Goal: Find specific page/section: Find specific page/section

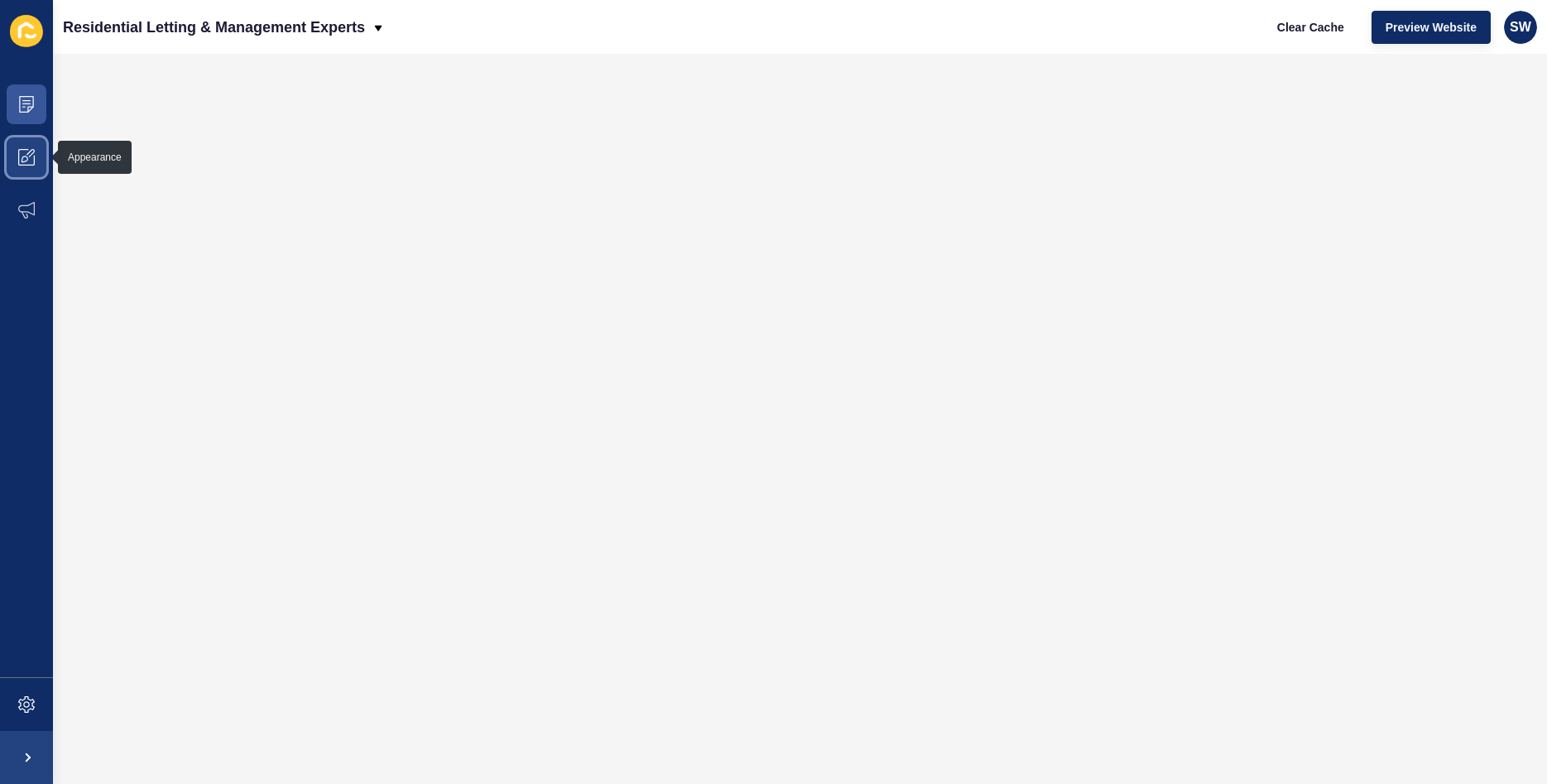
click at [33, 160] on icon at bounding box center [26, 157] width 17 height 17
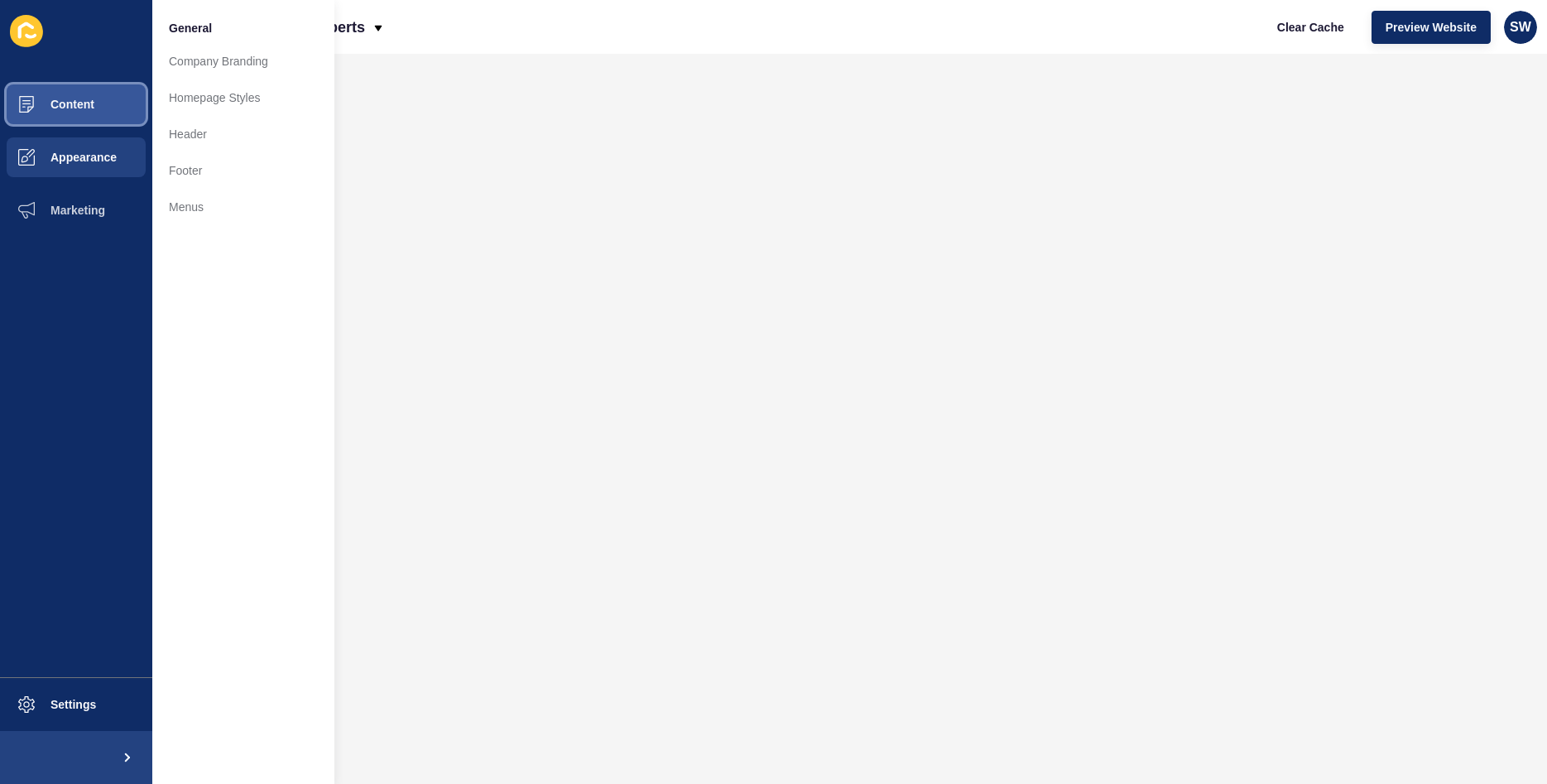
click at [50, 102] on span "Content" at bounding box center [46, 104] width 97 height 13
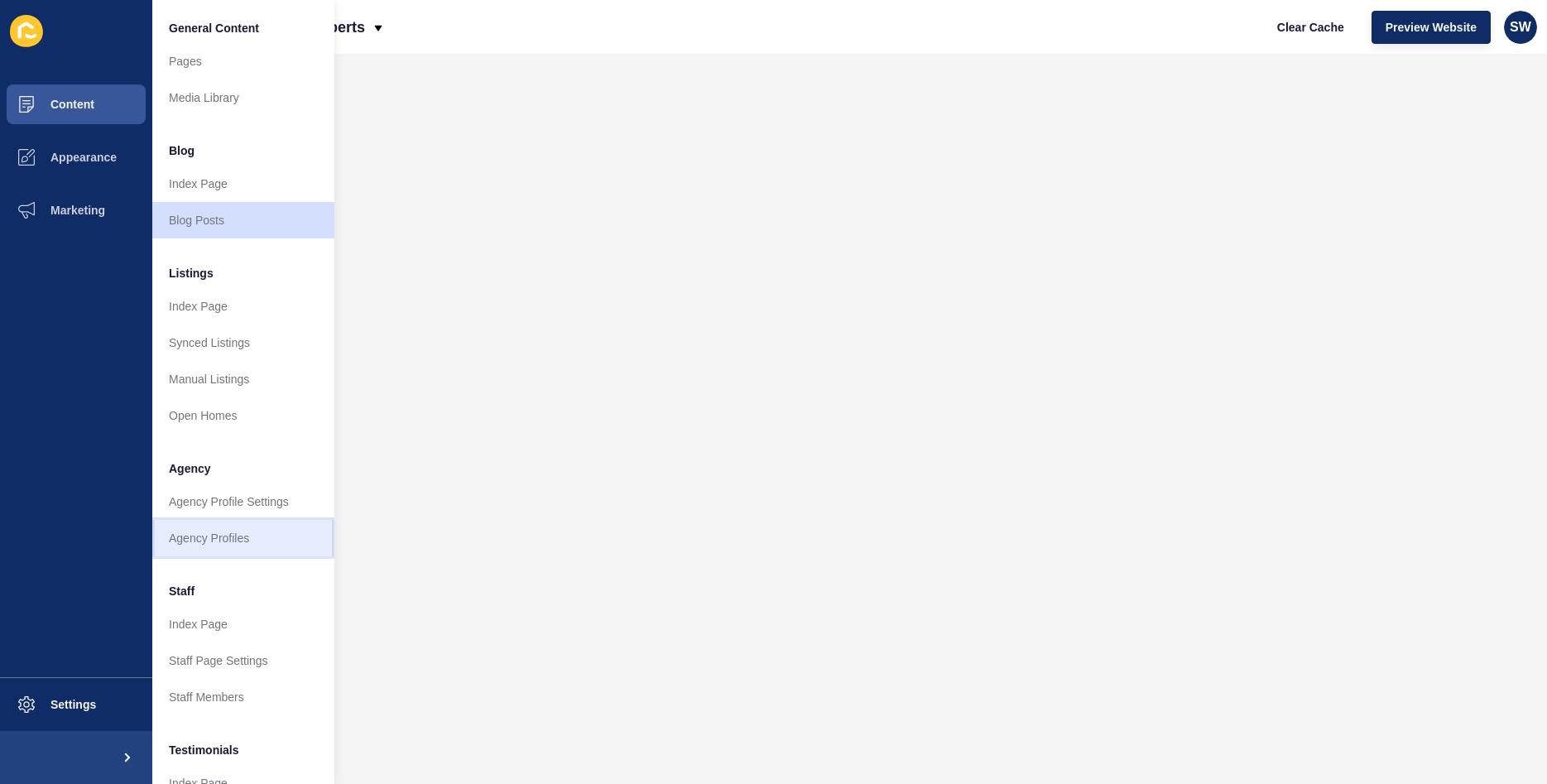
click at [216, 545] on link "Agency Profiles" at bounding box center [243, 538] width 182 height 36
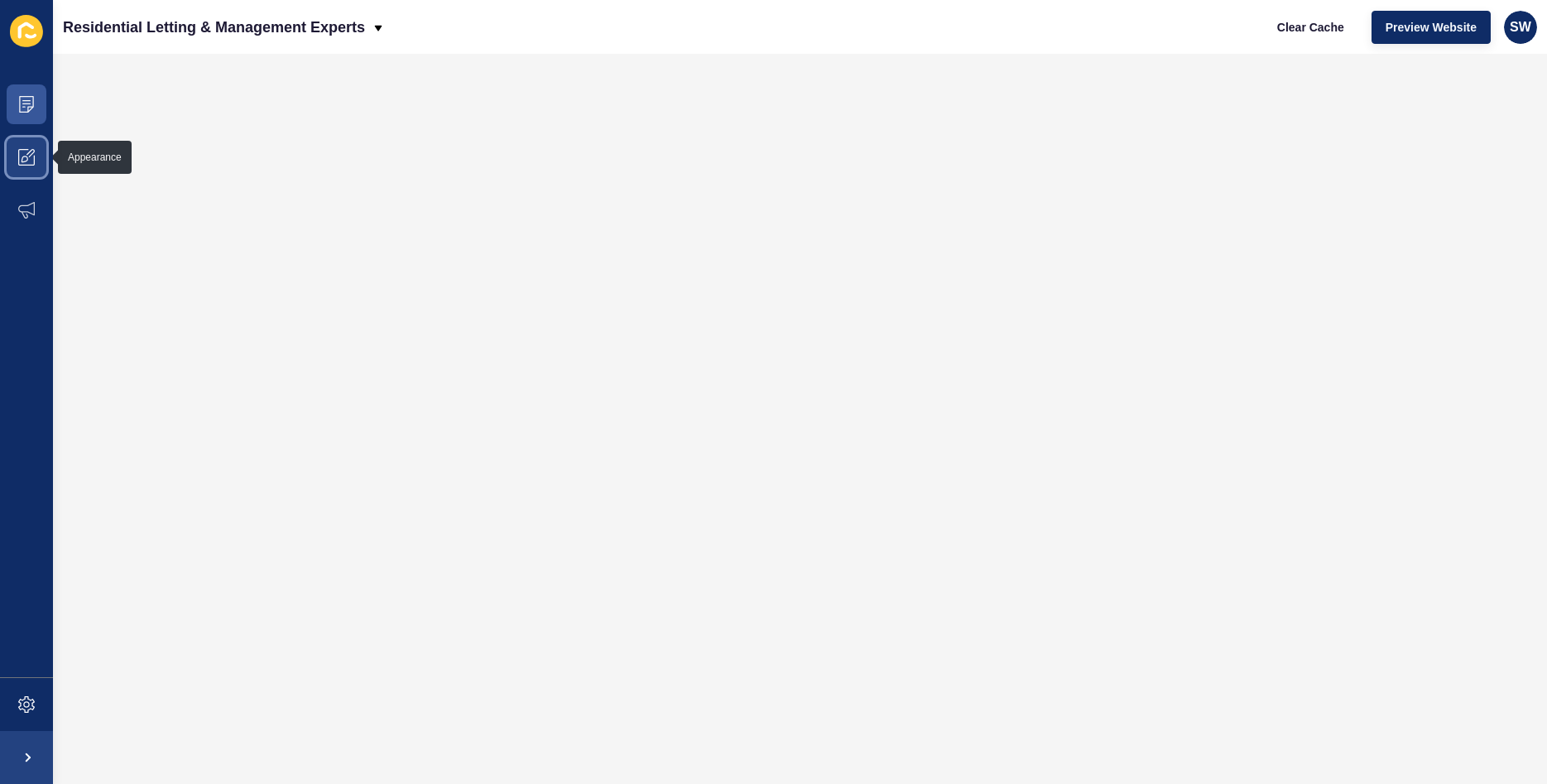
click at [35, 150] on span at bounding box center [26, 158] width 53 height 53
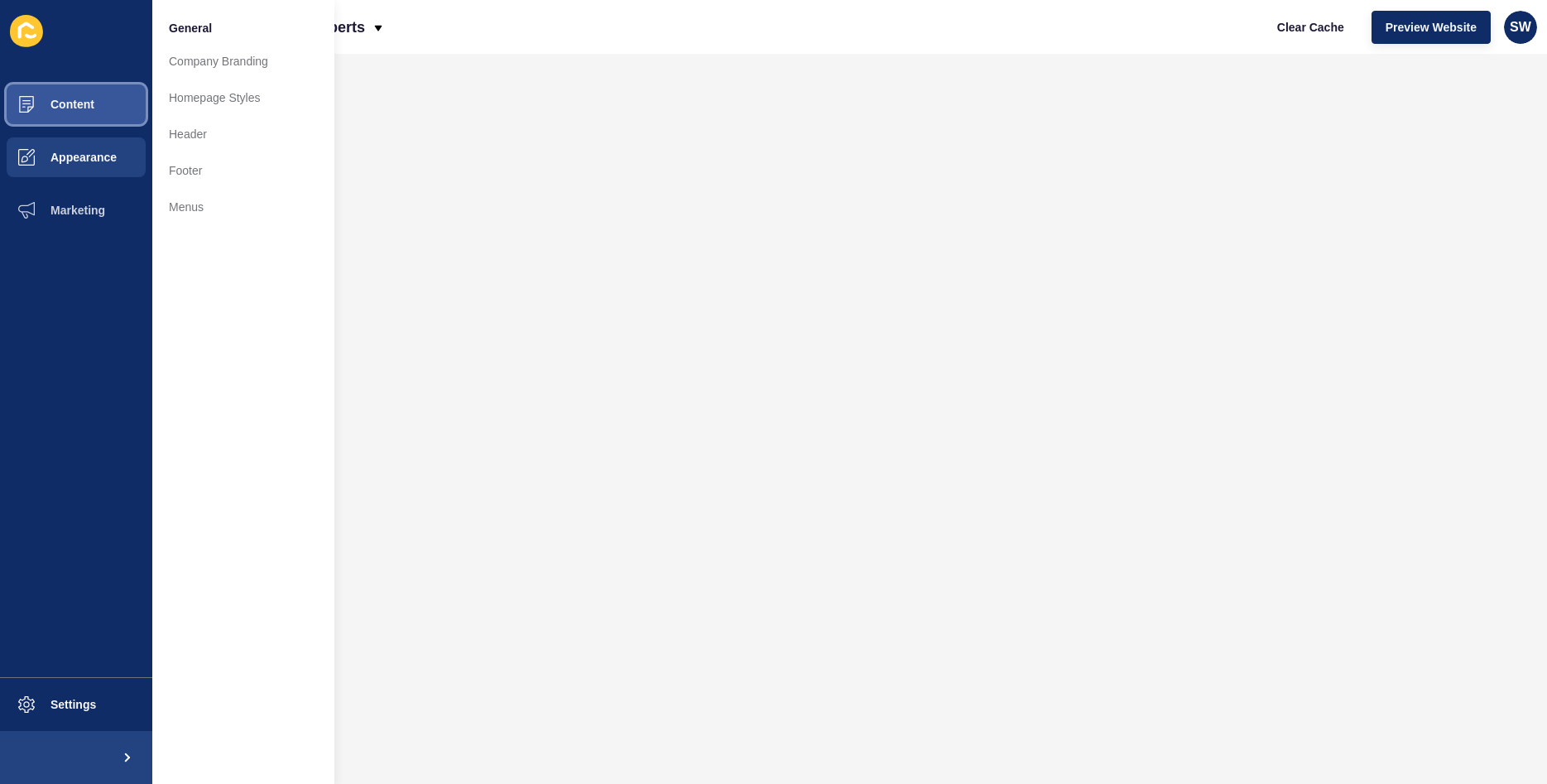
click at [84, 103] on span "Content" at bounding box center [46, 104] width 97 height 13
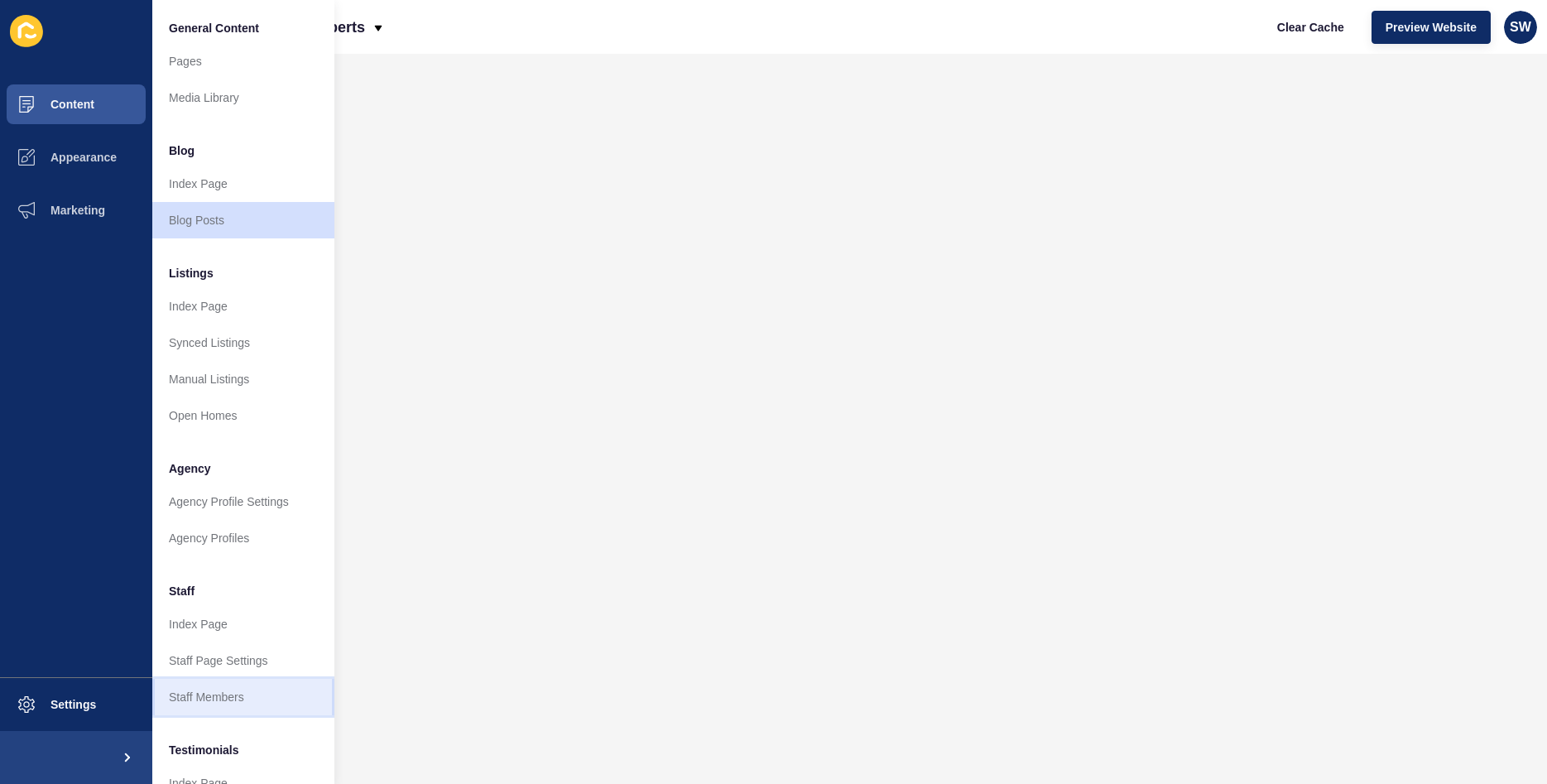
click at [209, 693] on link "Staff Members" at bounding box center [243, 696] width 182 height 36
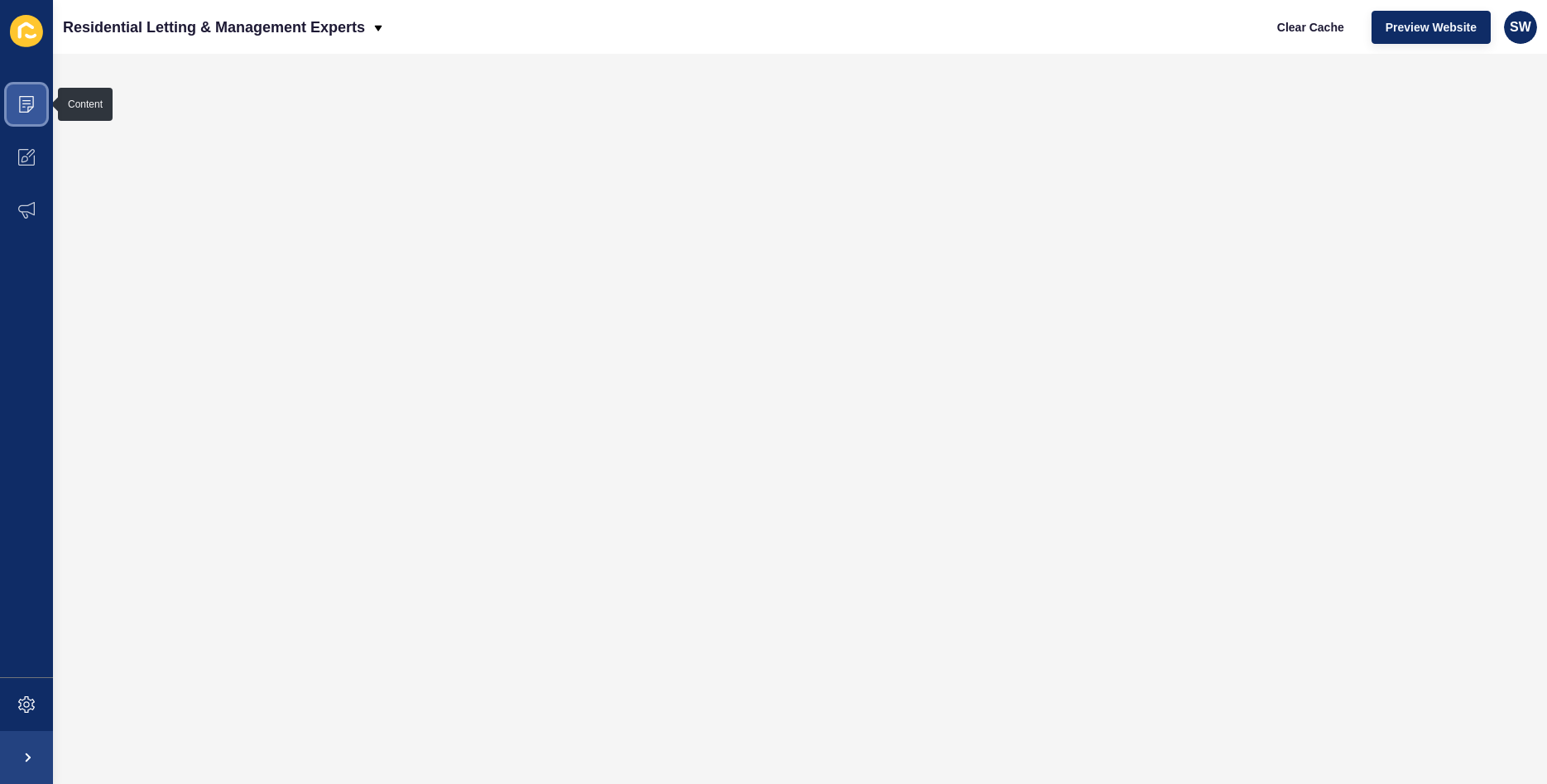
click at [30, 110] on icon at bounding box center [26, 104] width 15 height 17
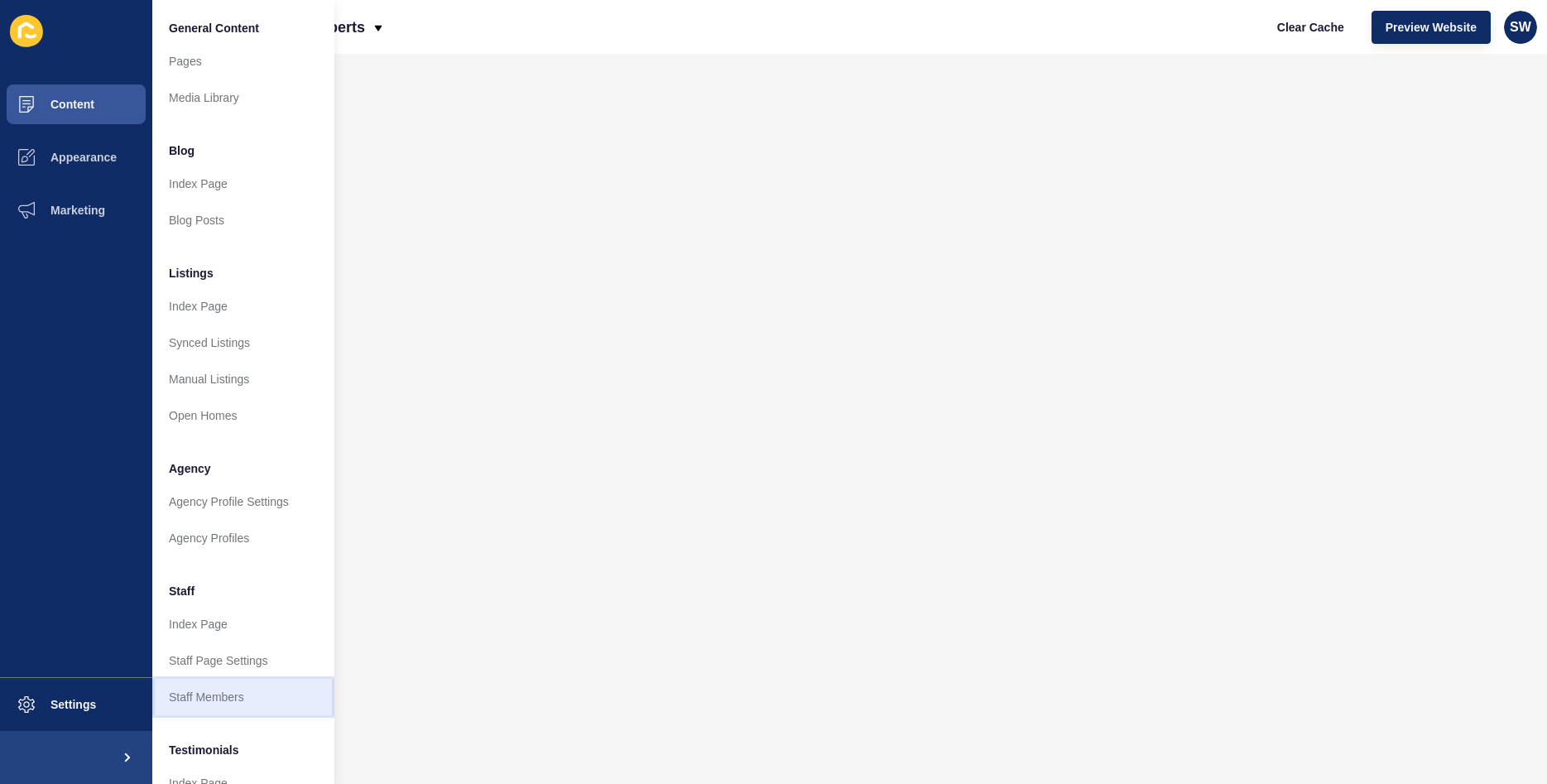
click at [223, 692] on link "Staff Members" at bounding box center [243, 696] width 182 height 36
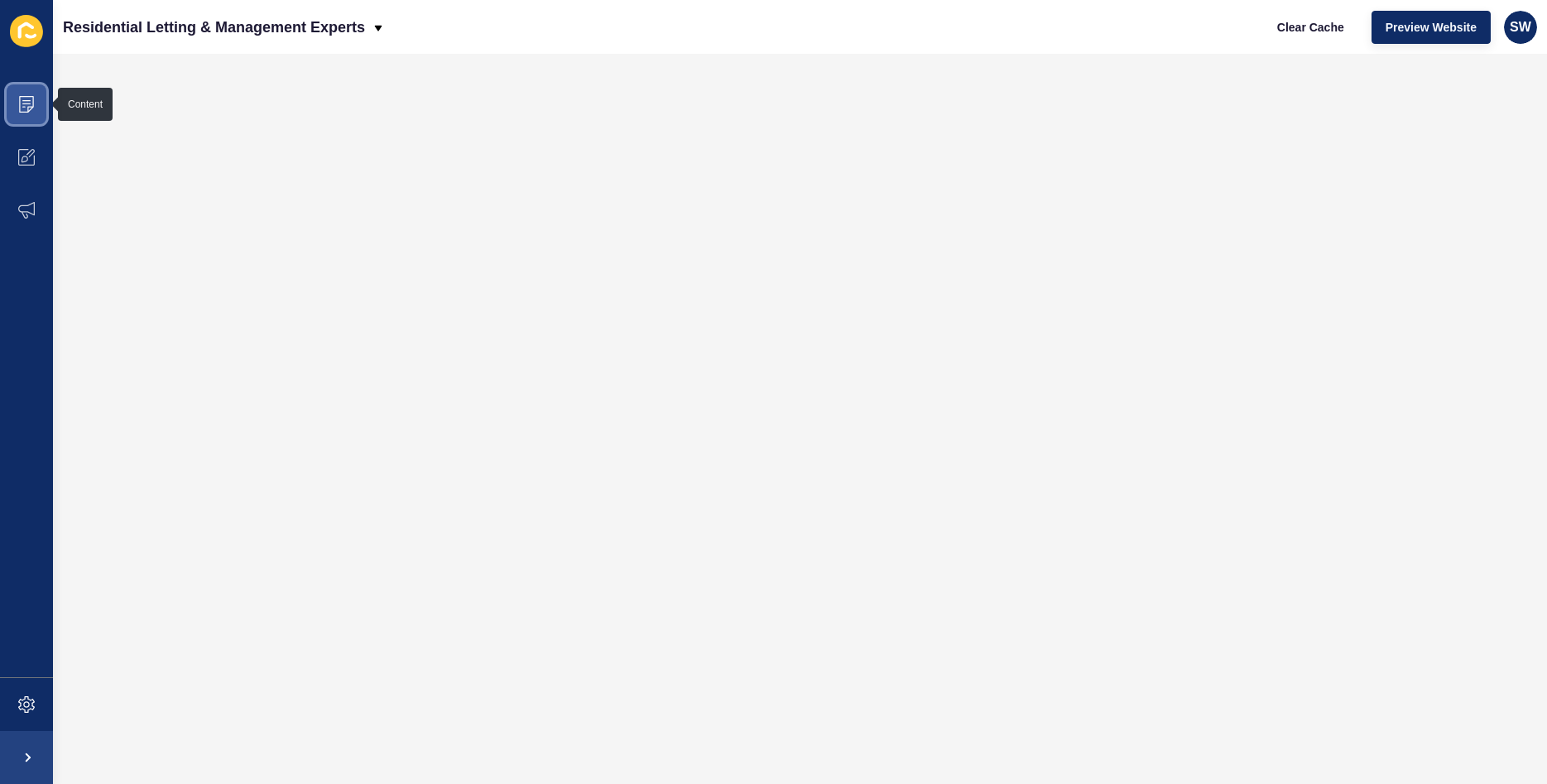
click at [21, 101] on icon at bounding box center [26, 104] width 17 height 17
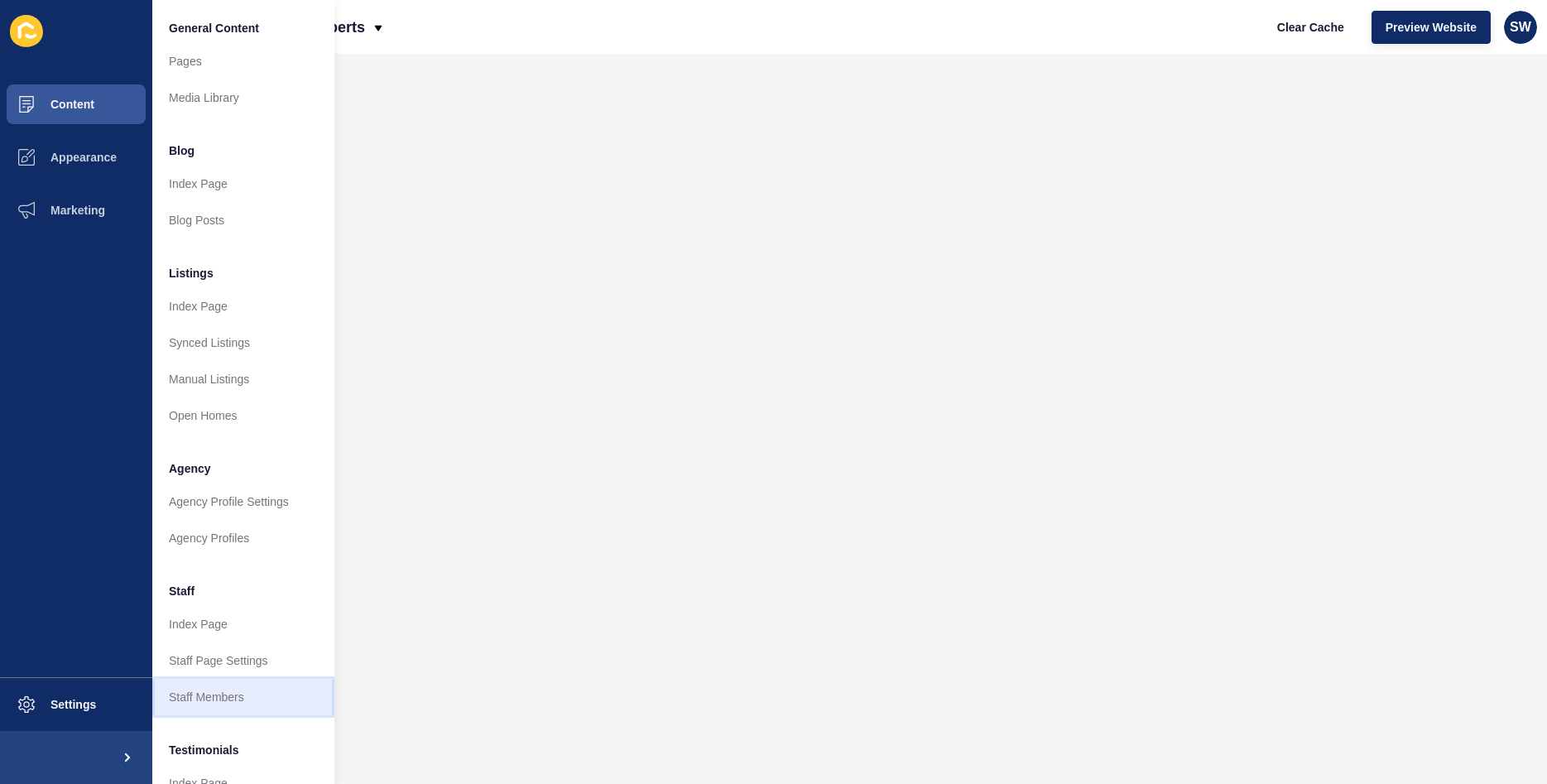
click at [201, 692] on link "Staff Members" at bounding box center [243, 696] width 182 height 36
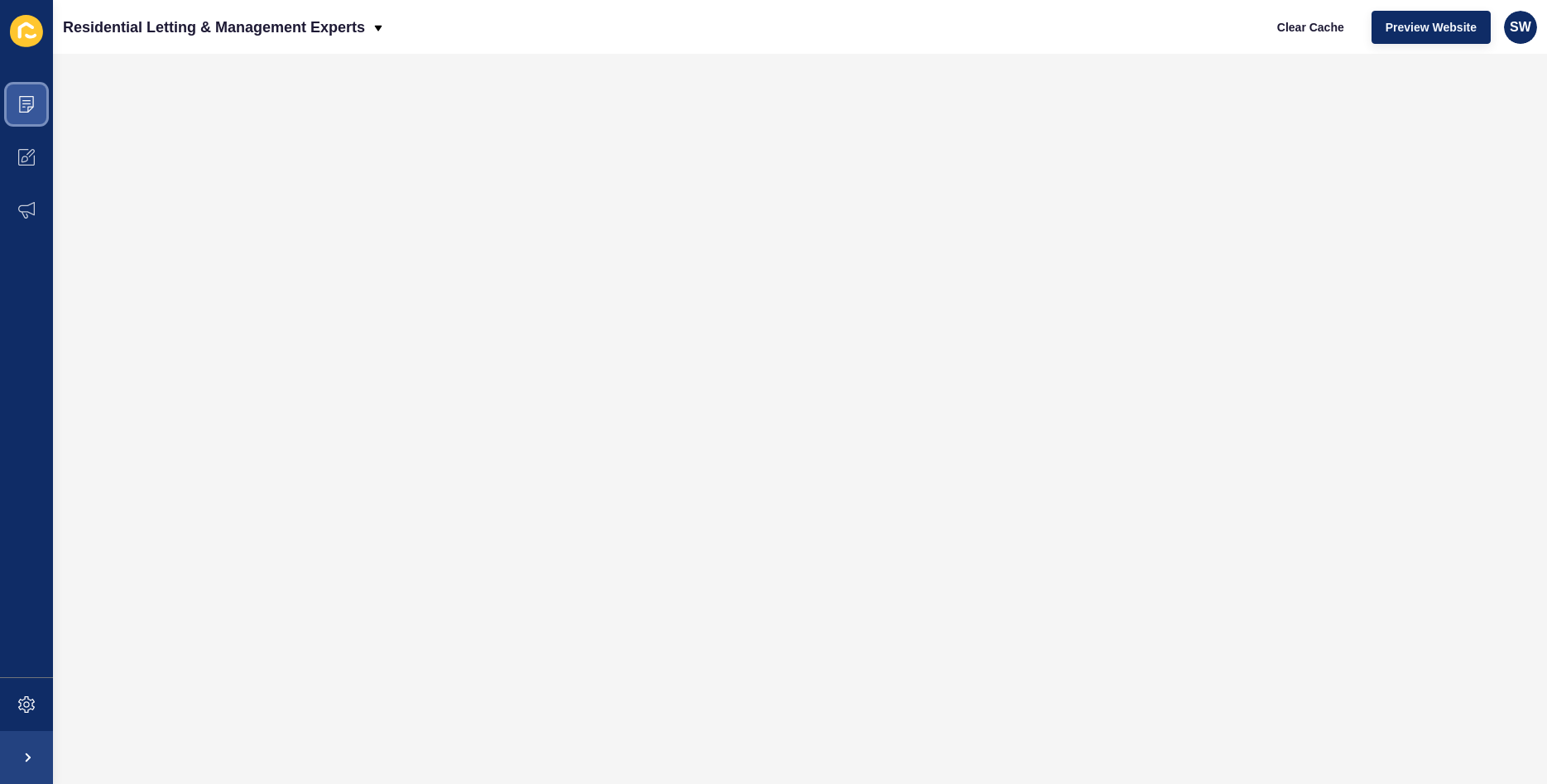
click at [29, 101] on icon at bounding box center [26, 100] width 8 height 1
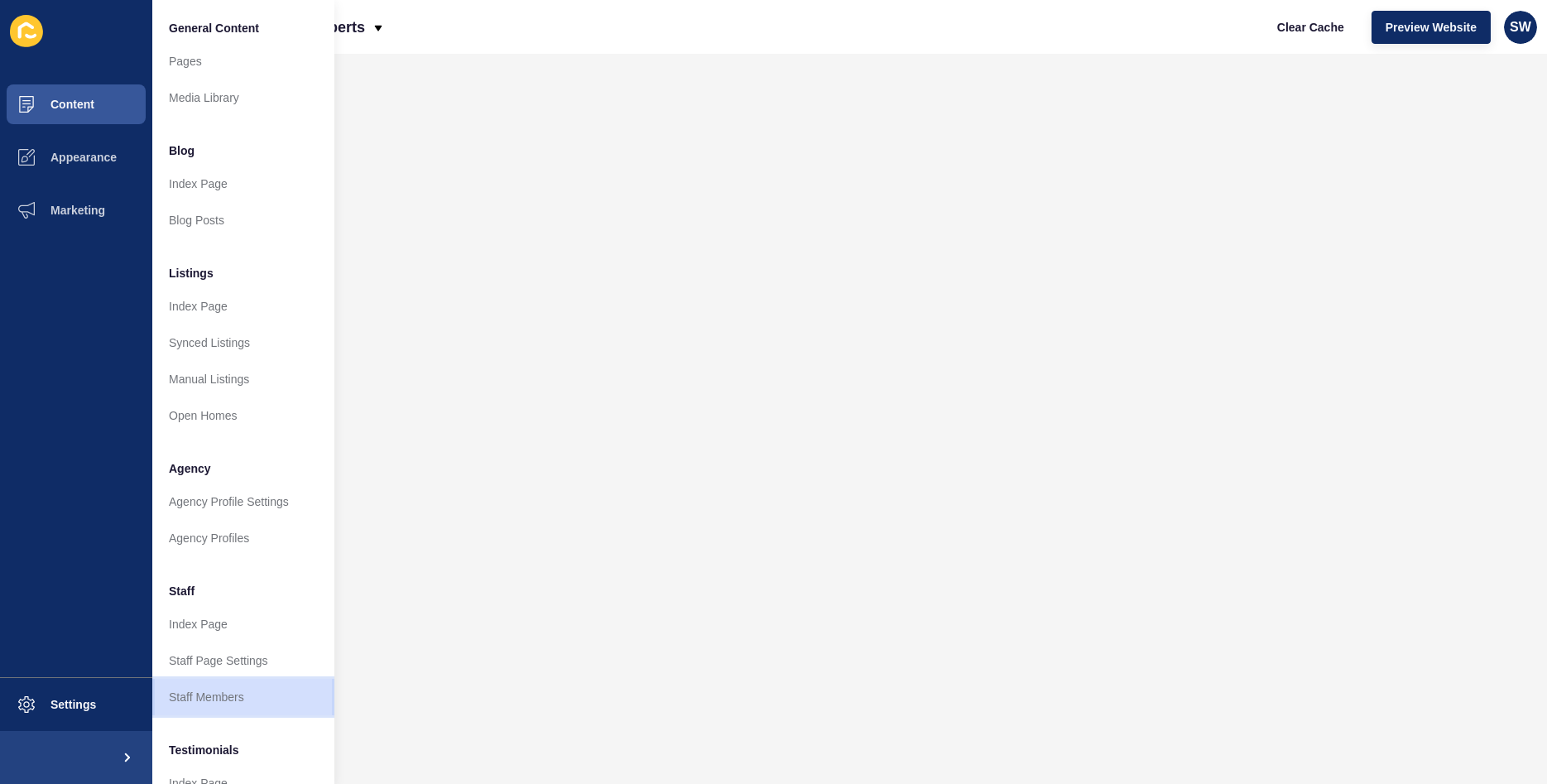
click at [215, 692] on link "Staff Members" at bounding box center [243, 696] width 182 height 36
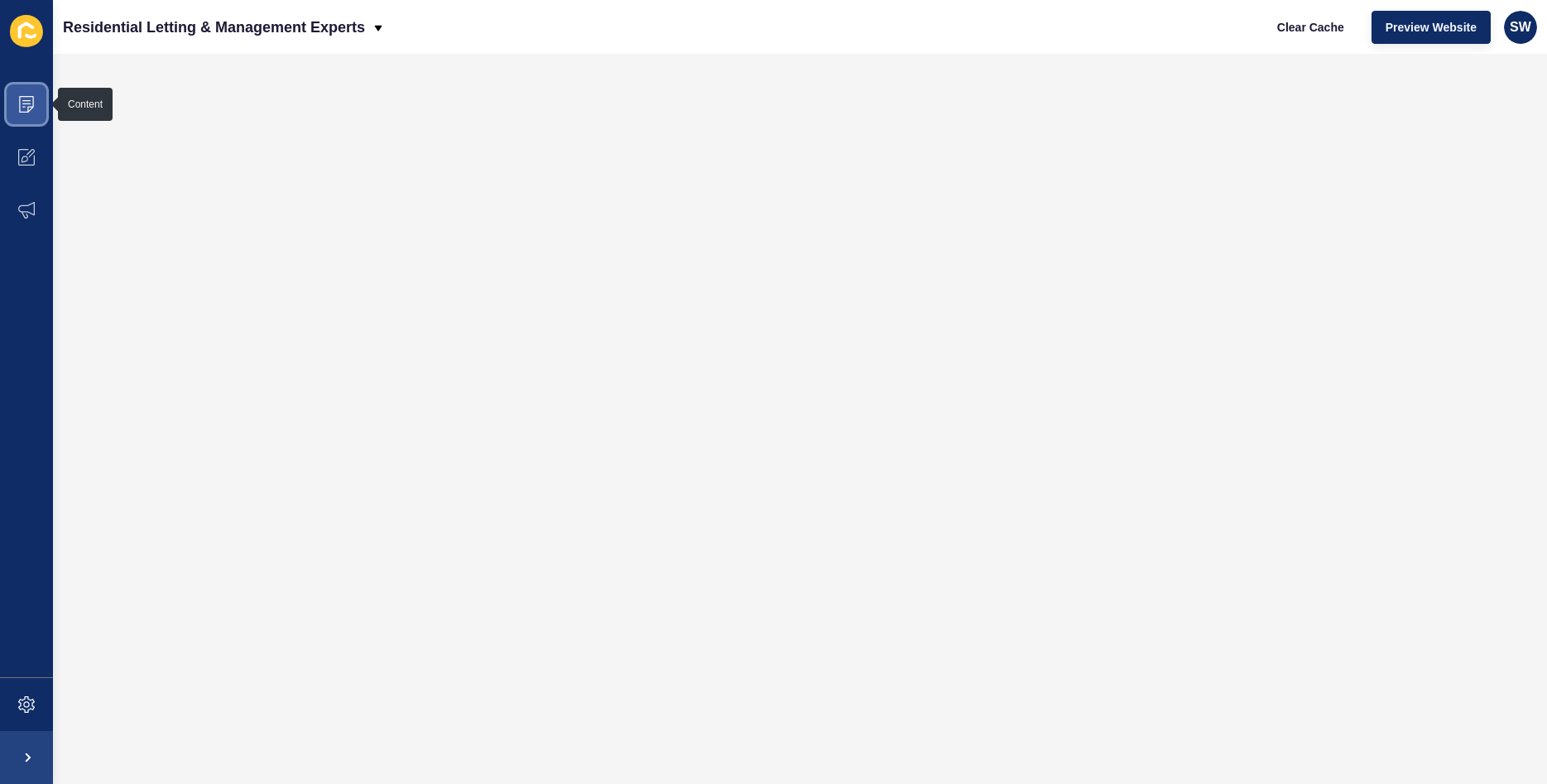
click at [26, 110] on icon at bounding box center [26, 104] width 17 height 17
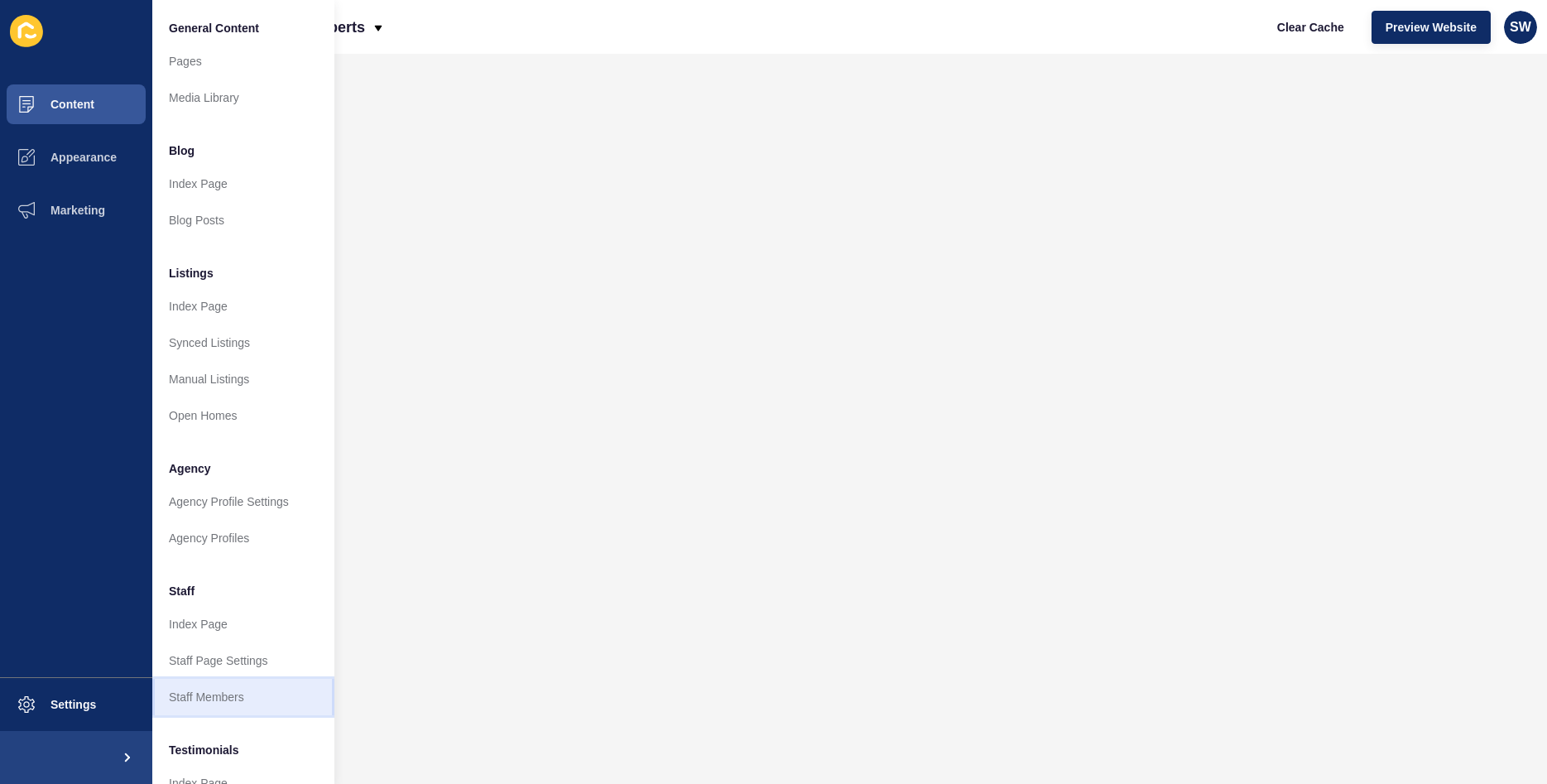
click at [217, 688] on link "Staff Members" at bounding box center [243, 696] width 182 height 36
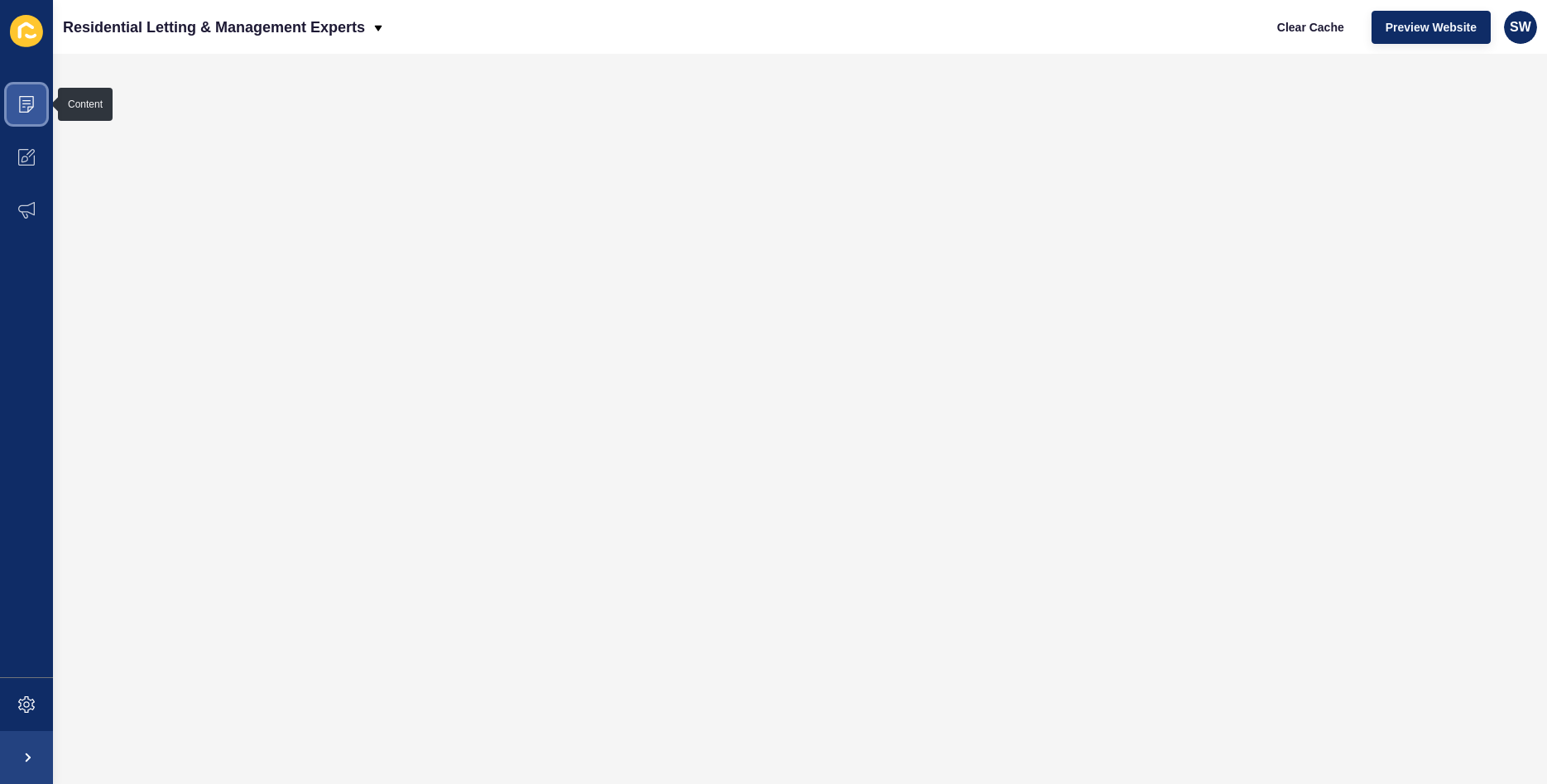
click at [34, 106] on icon at bounding box center [26, 104] width 17 height 17
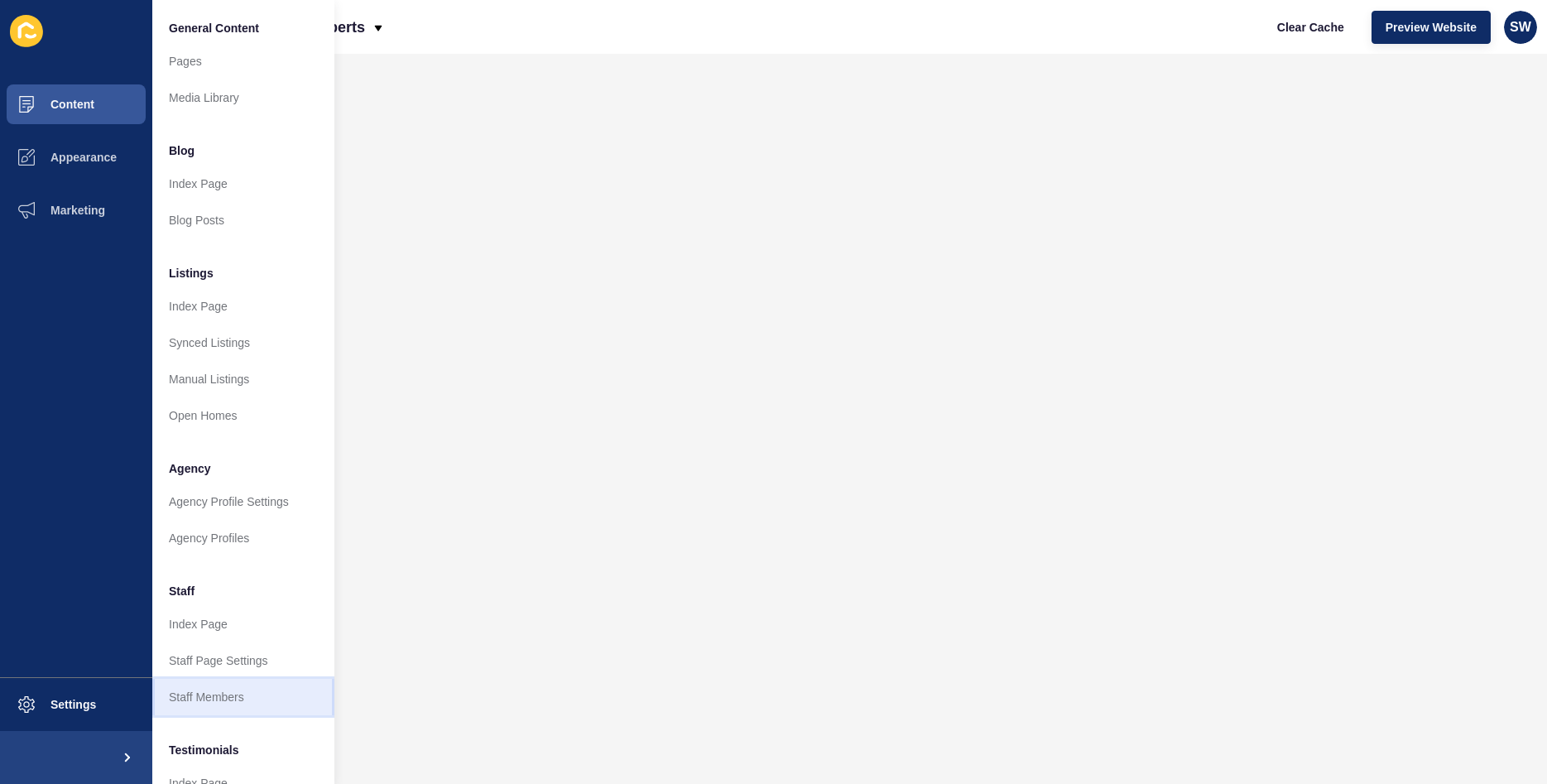
click at [224, 700] on link "Staff Members" at bounding box center [243, 696] width 182 height 36
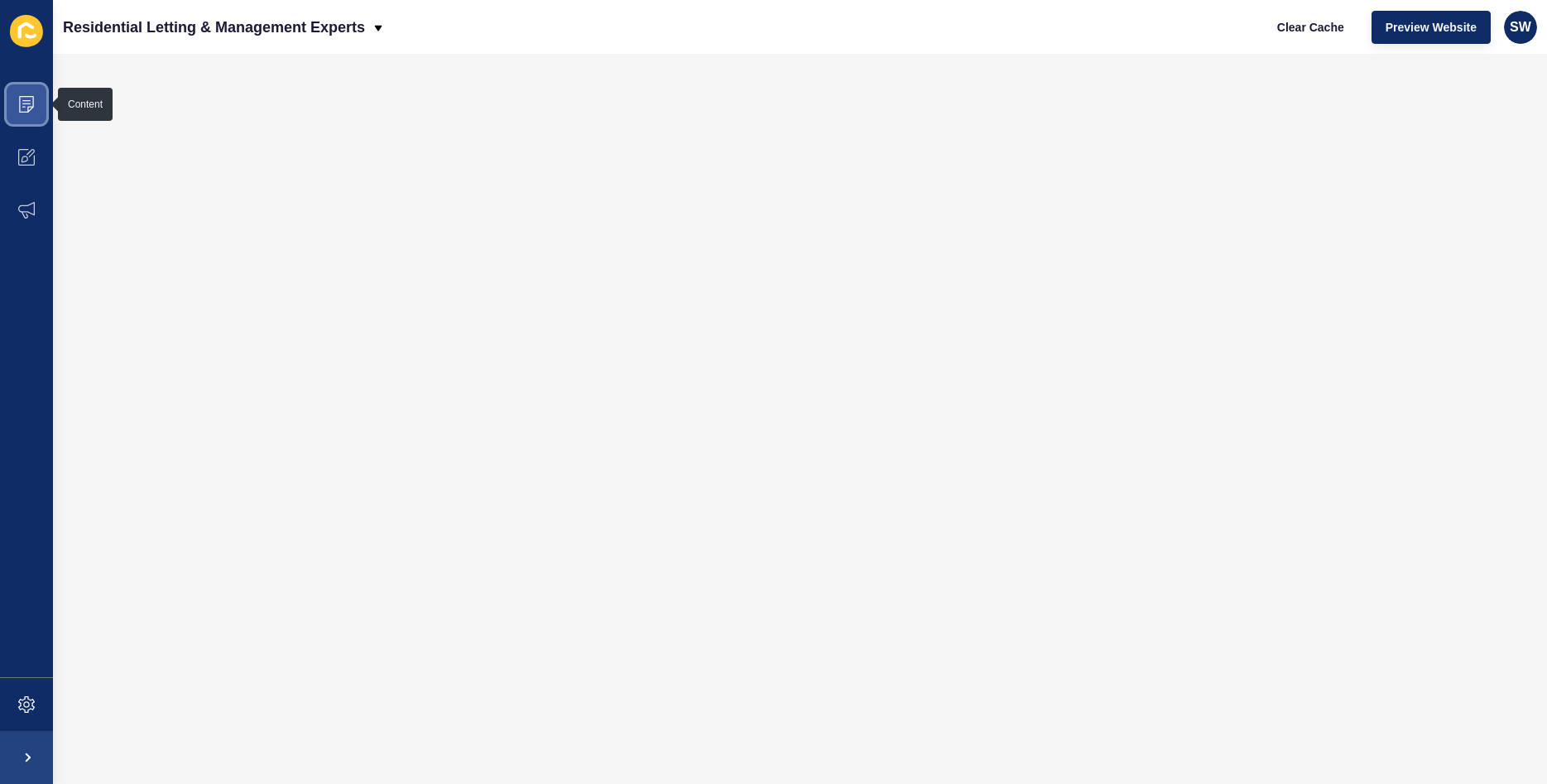
click at [33, 108] on icon at bounding box center [26, 104] width 15 height 17
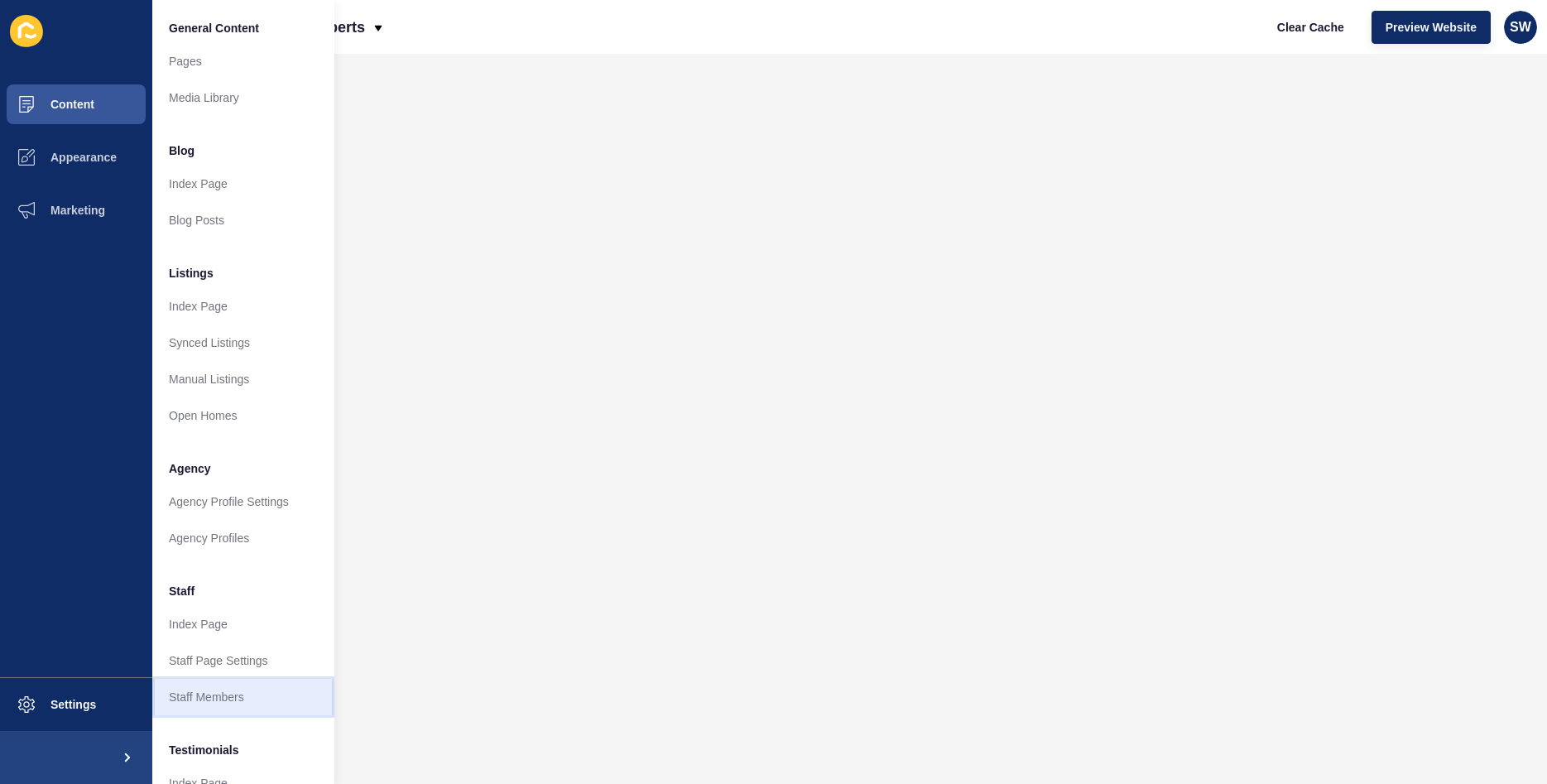
click at [185, 698] on link "Staff Members" at bounding box center [243, 696] width 182 height 36
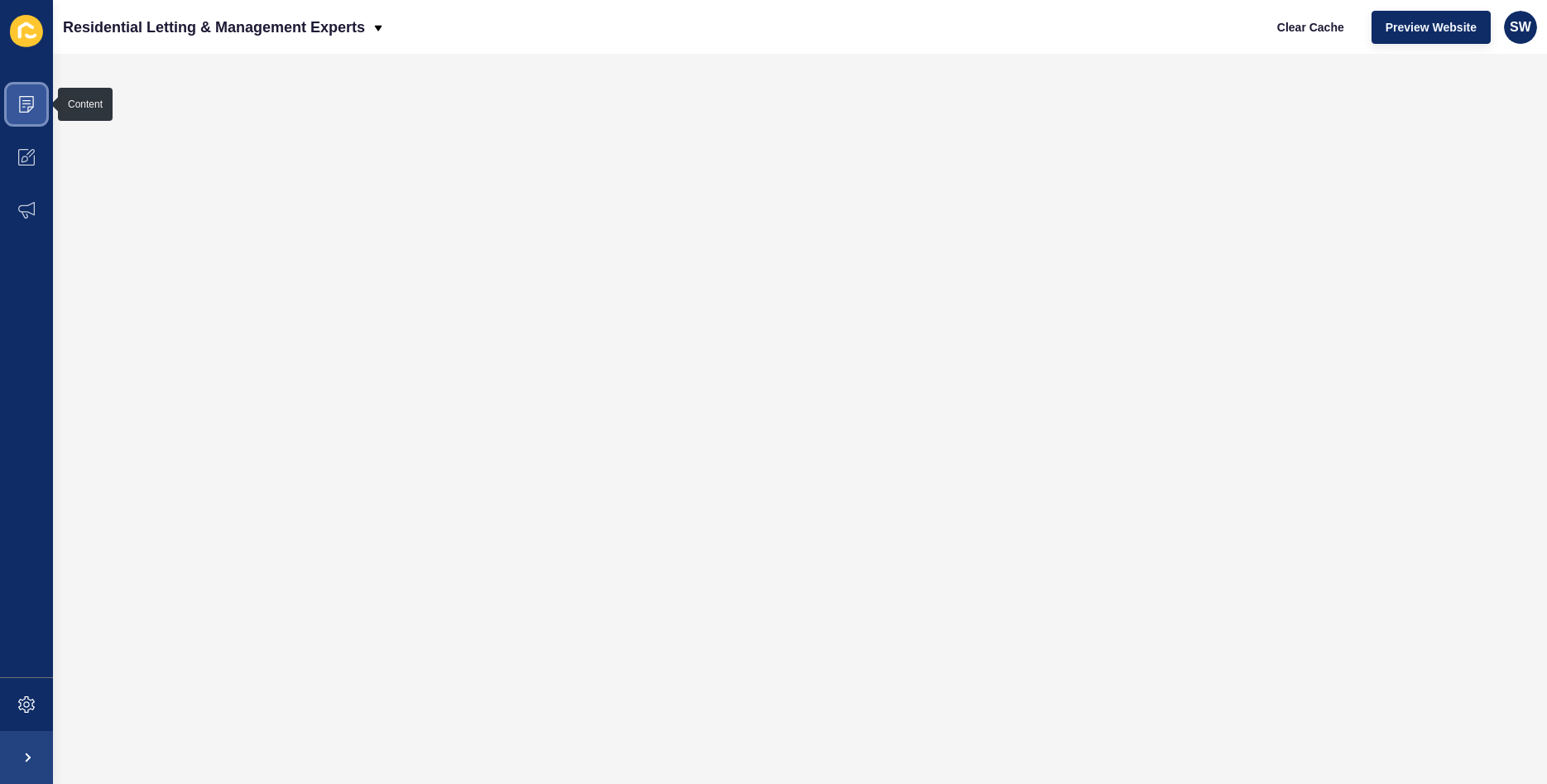
click at [32, 113] on span at bounding box center [26, 104] width 53 height 53
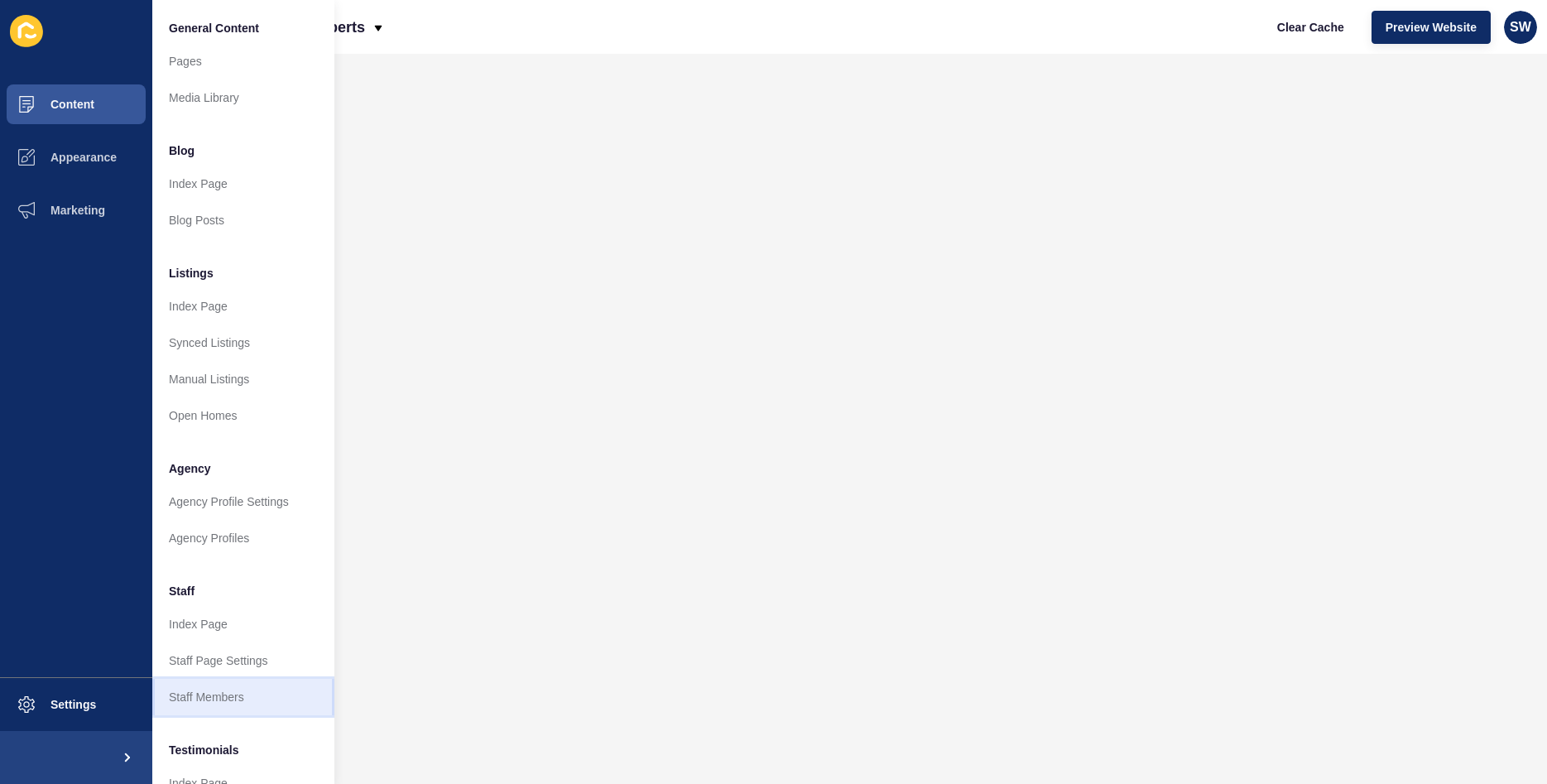
click at [229, 689] on link "Staff Members" at bounding box center [243, 696] width 182 height 36
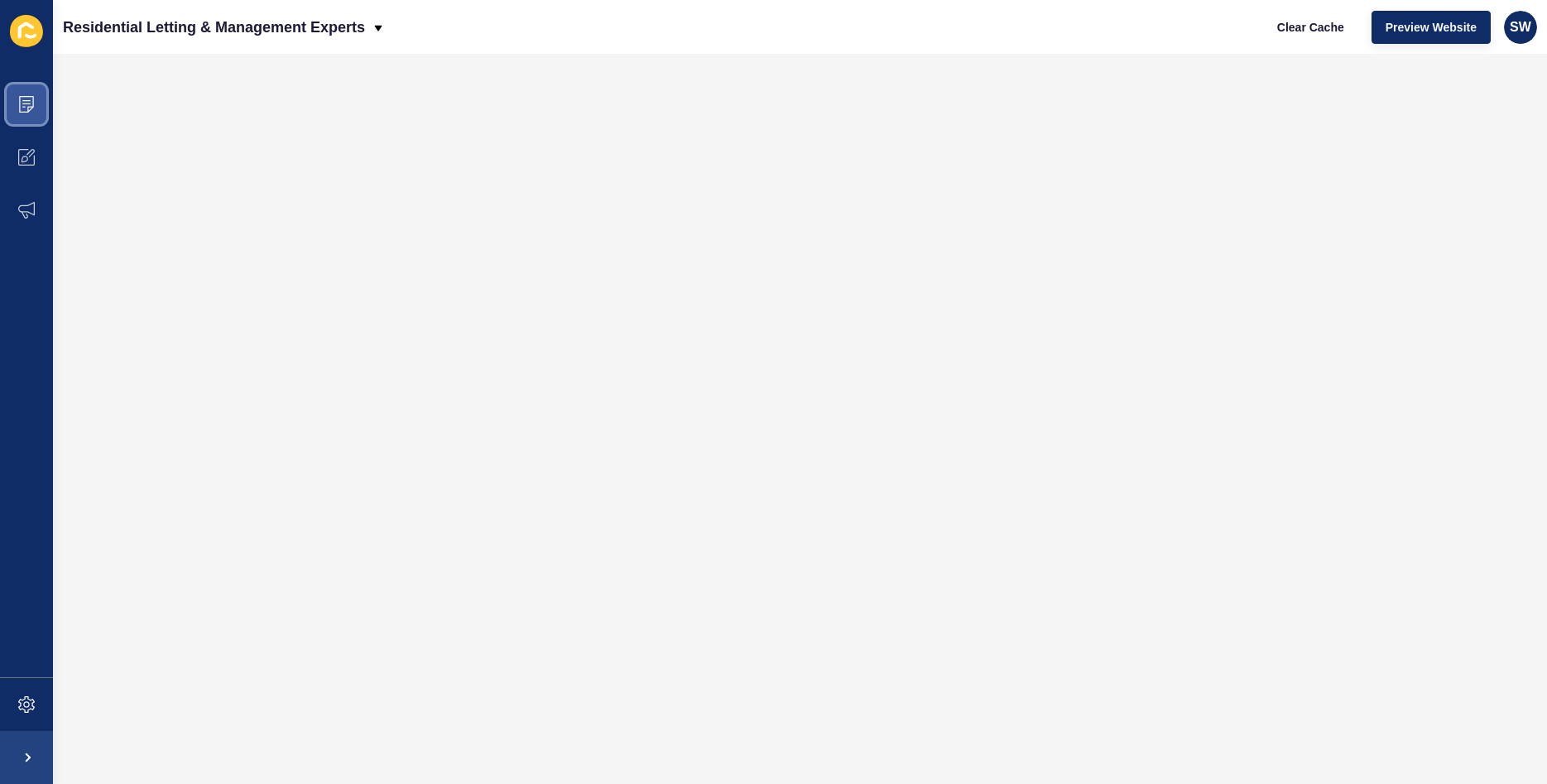
click at [31, 106] on icon at bounding box center [26, 104] width 15 height 17
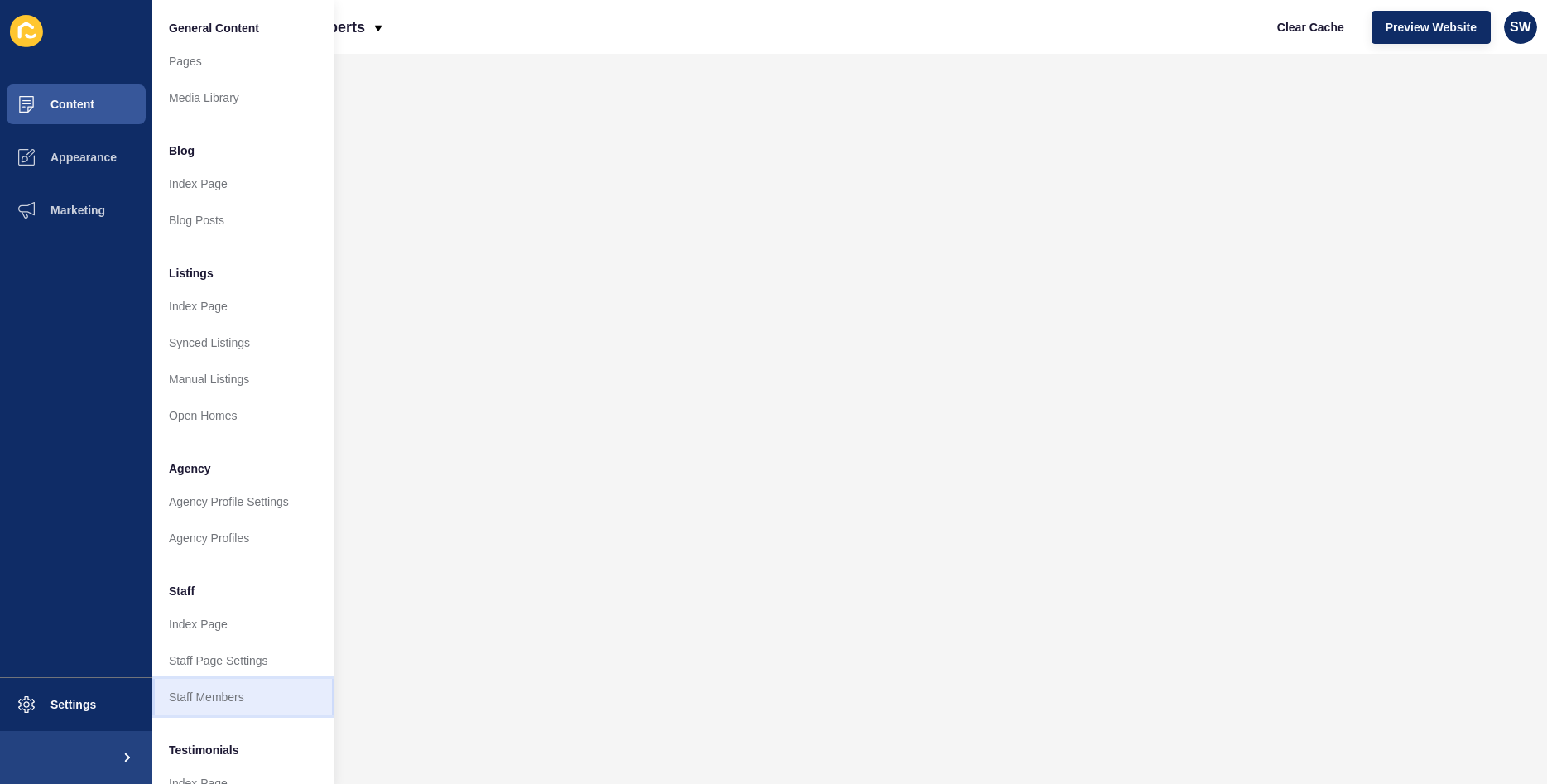
click at [205, 688] on link "Staff Members" at bounding box center [243, 696] width 182 height 36
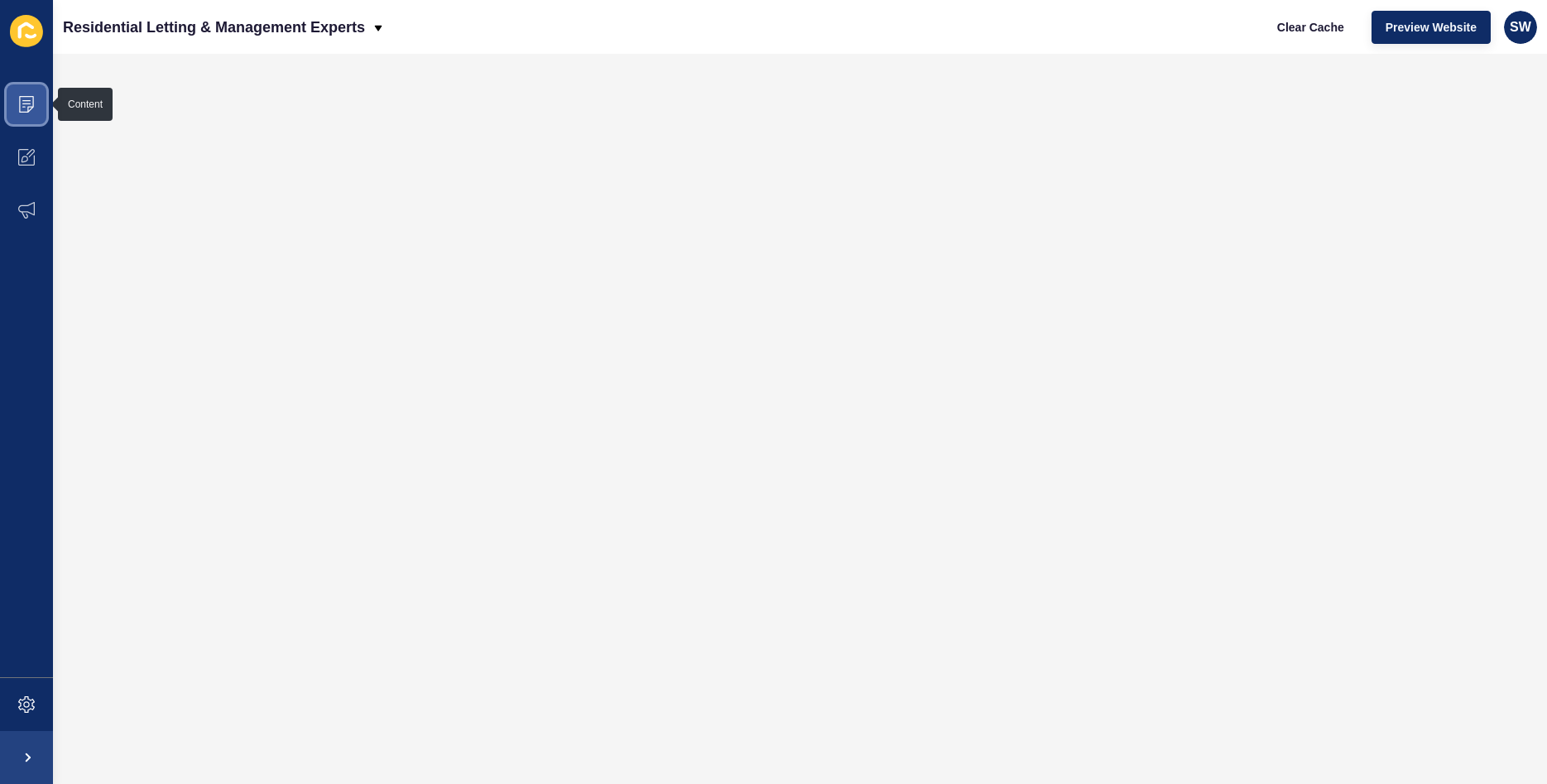
click at [39, 106] on span at bounding box center [26, 104] width 53 height 53
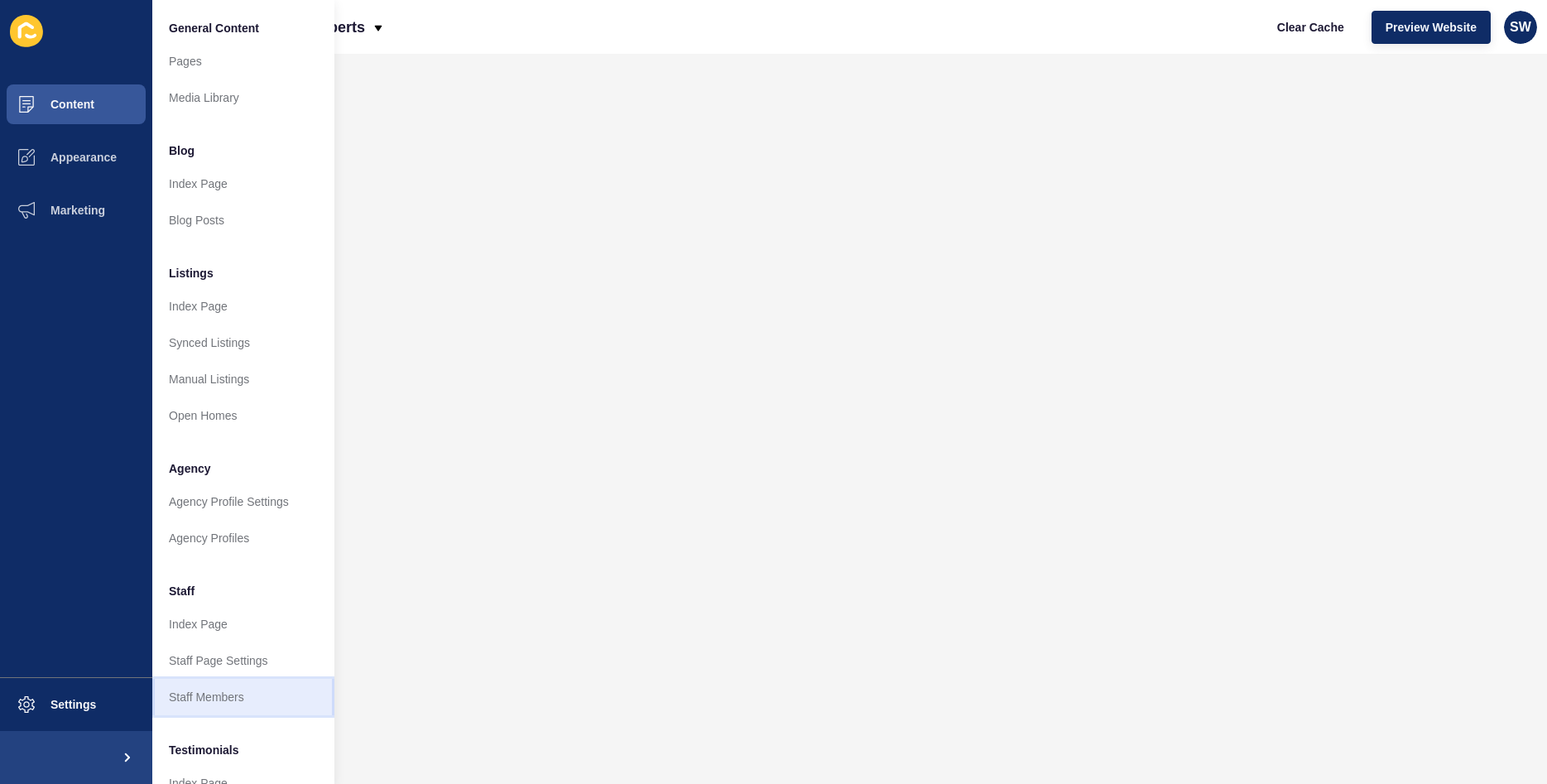
click at [224, 700] on link "Staff Members" at bounding box center [243, 696] width 182 height 36
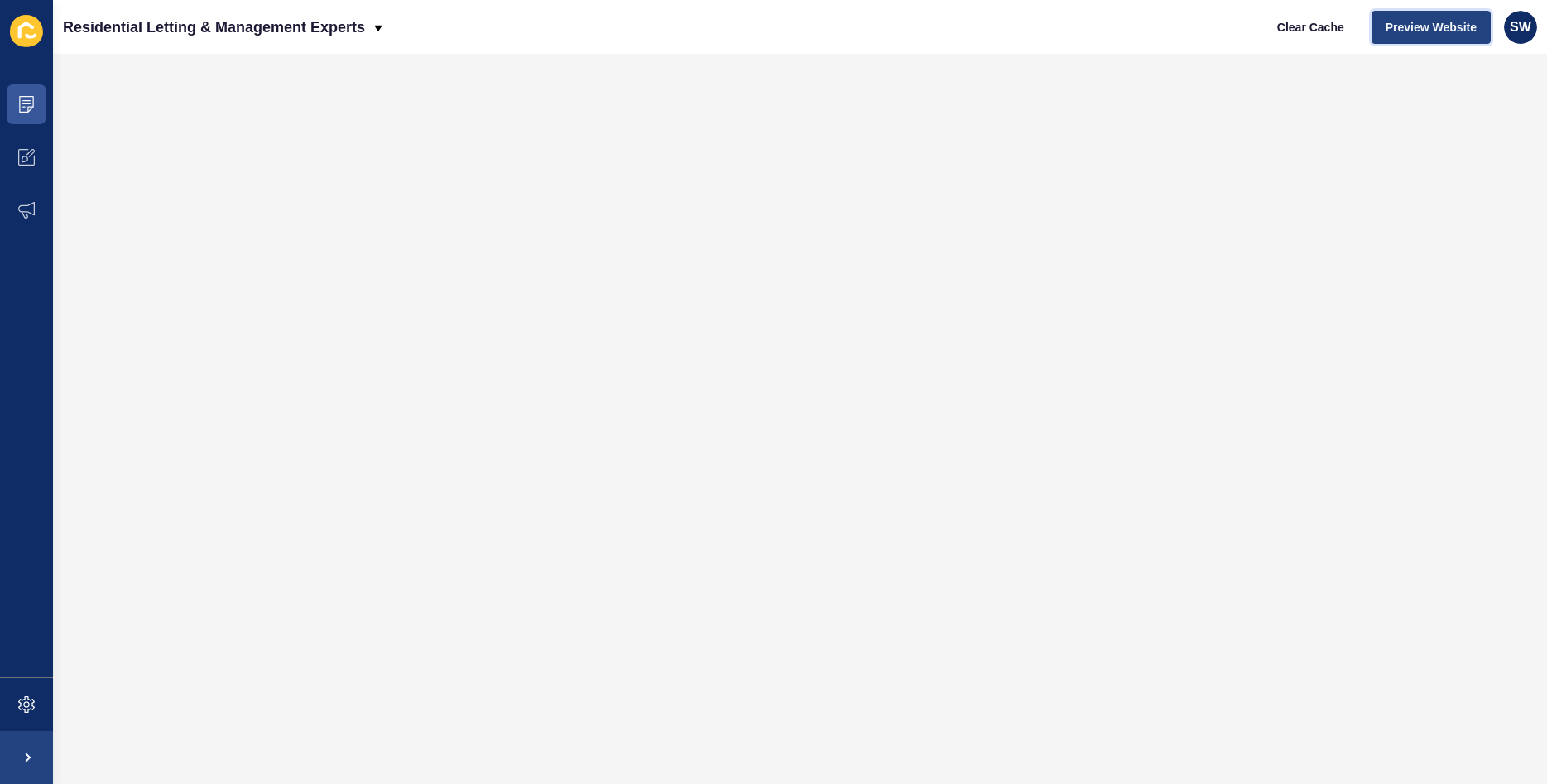
click at [1445, 20] on span "Preview Website" at bounding box center [1430, 27] width 91 height 17
click at [25, 104] on icon at bounding box center [26, 104] width 17 height 17
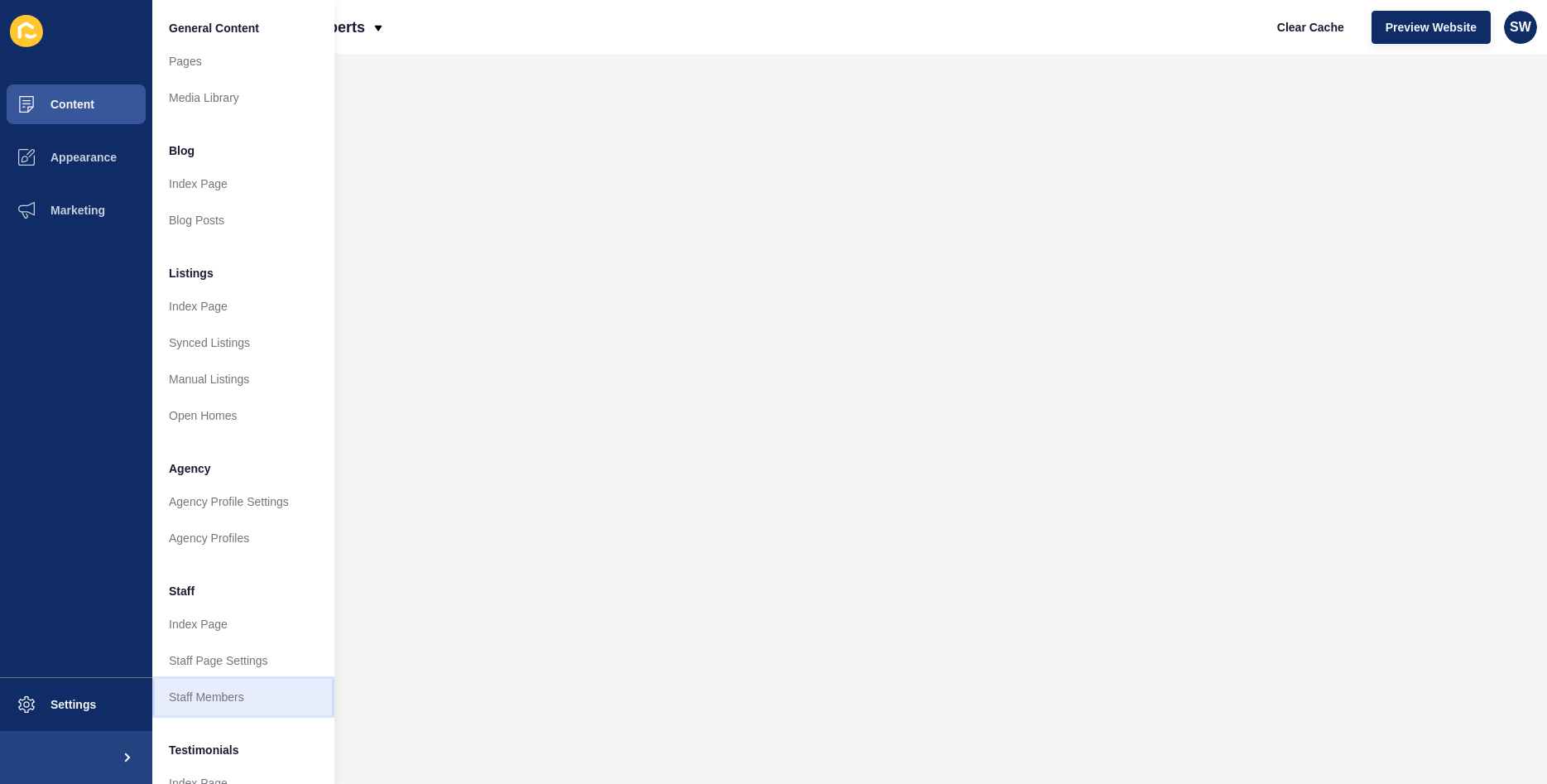
click at [202, 700] on link "Staff Members" at bounding box center [243, 696] width 182 height 36
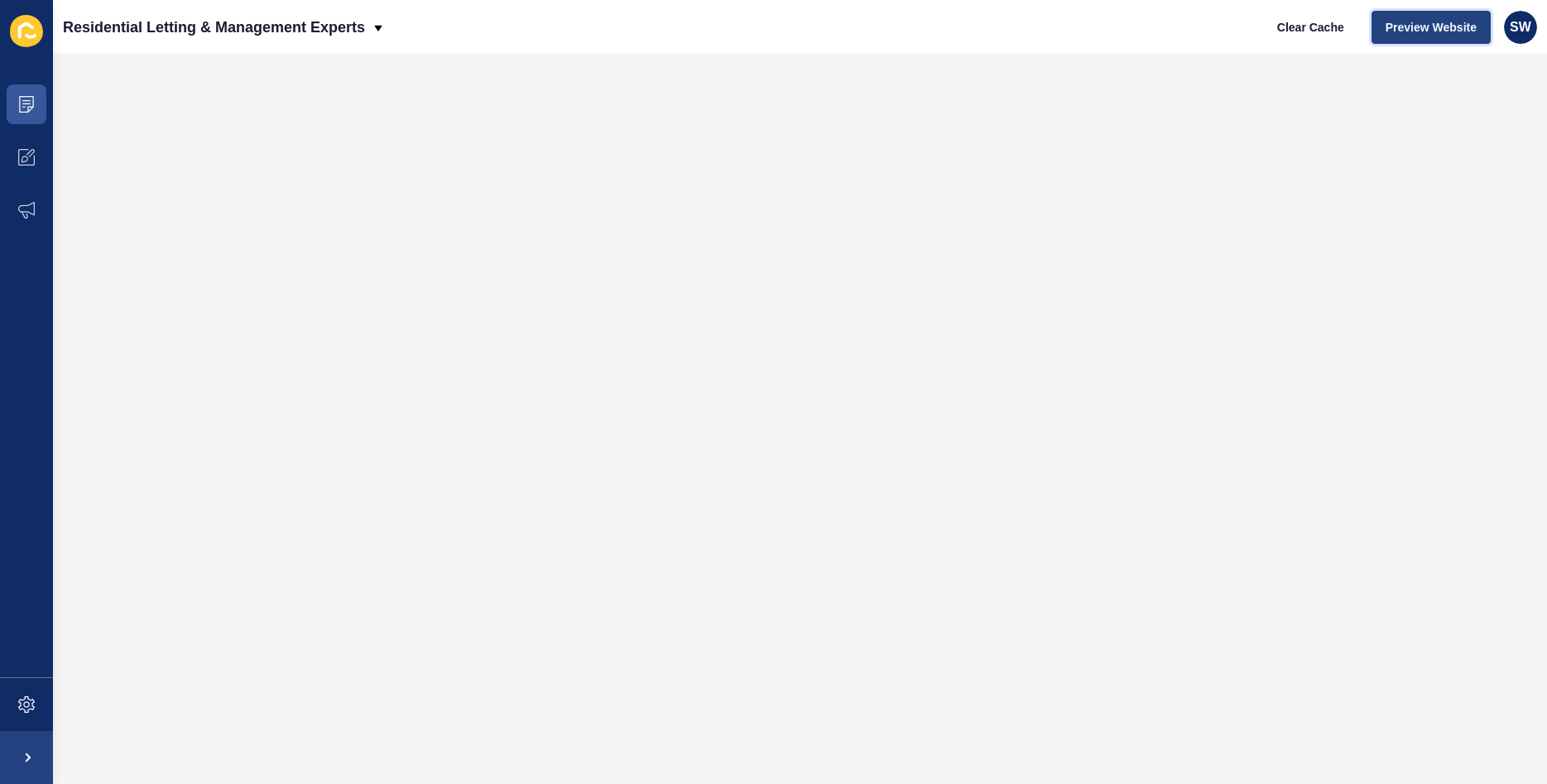
click at [1421, 34] on span "Preview Website" at bounding box center [1430, 27] width 91 height 17
